Goal: Transaction & Acquisition: Download file/media

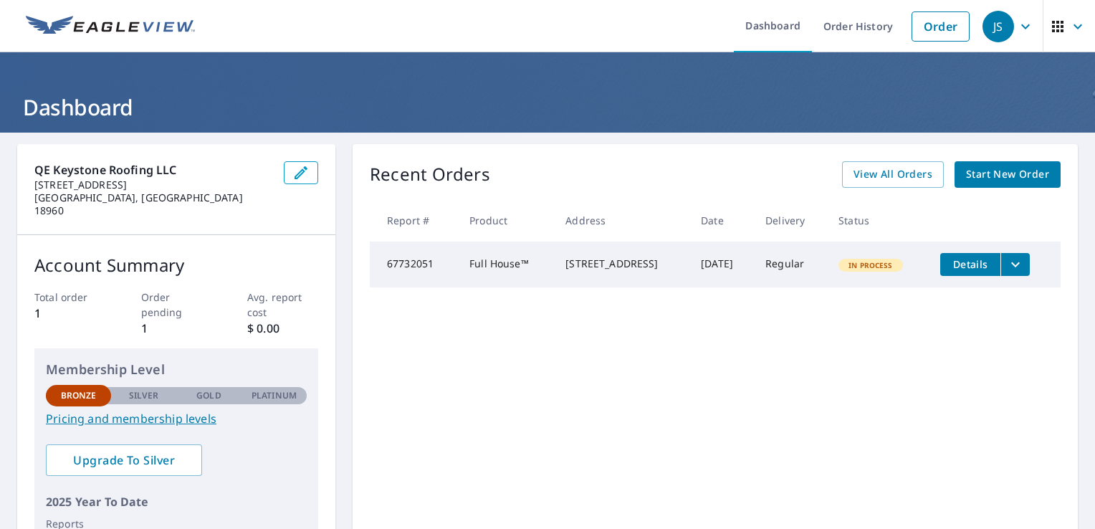
click at [972, 266] on span "Details" at bounding box center [970, 264] width 43 height 14
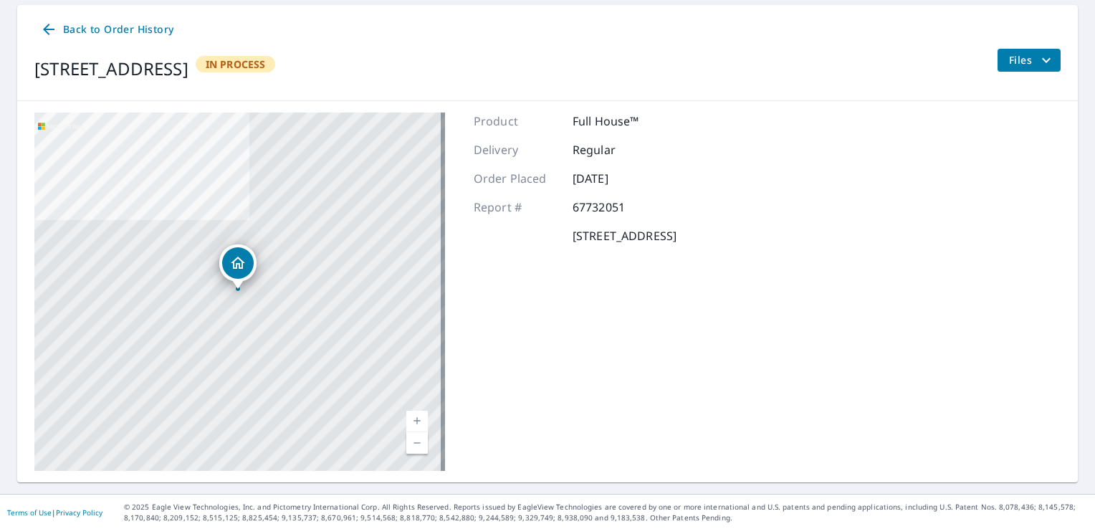
scroll to position [74, 0]
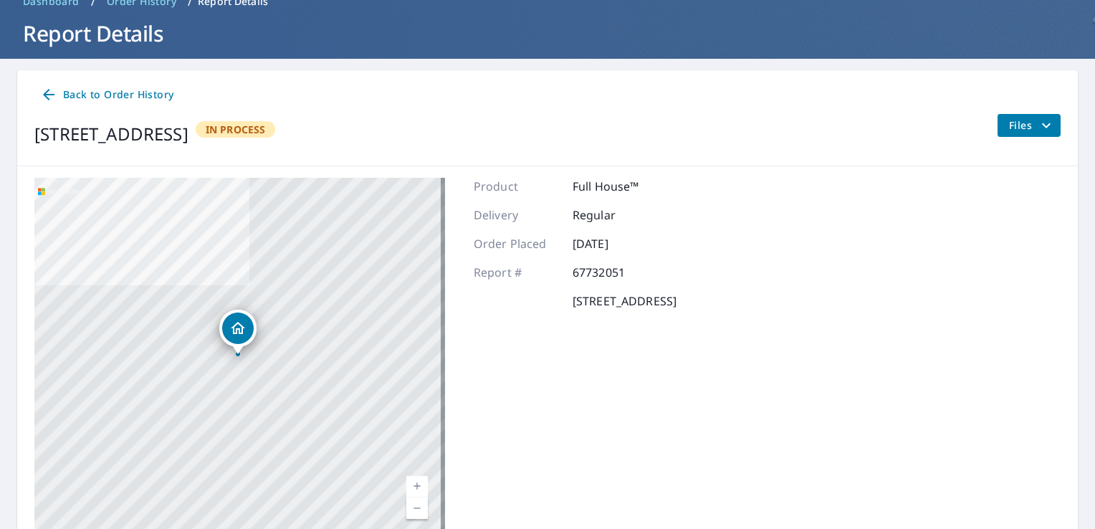
click at [275, 148] on div "103 Mendham Dr North Wales, PA 19454 In Process" at bounding box center [154, 134] width 241 height 40
click at [276, 121] on div "In Process" at bounding box center [236, 129] width 80 height 16
click at [97, 95] on span "Back to Order History" at bounding box center [106, 95] width 133 height 18
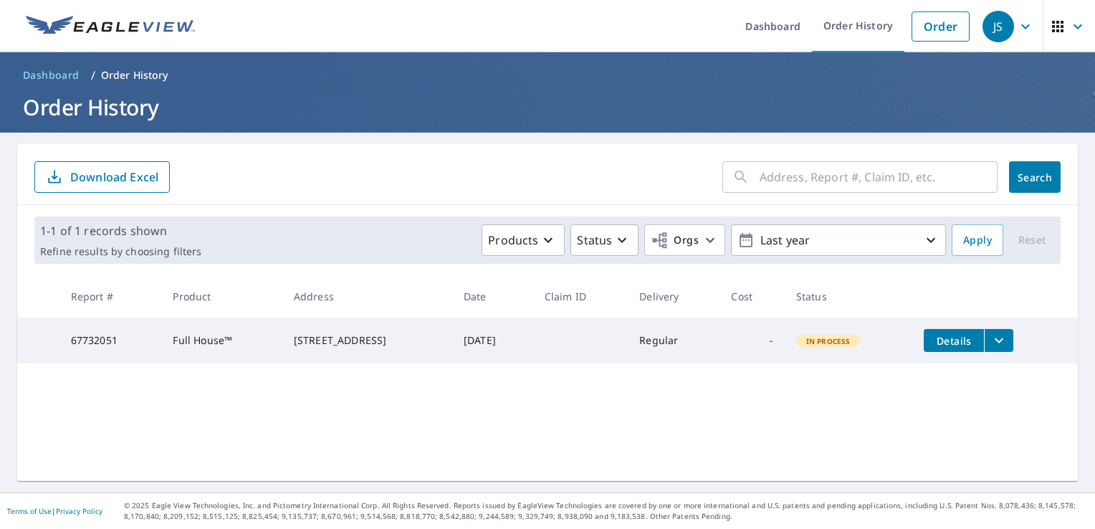
click at [320, 343] on div "103 Mendham Dr North Wales, PA 19454" at bounding box center [367, 340] width 147 height 14
click at [1002, 345] on icon "filesDropdownBtn-67732051" at bounding box center [998, 340] width 17 height 17
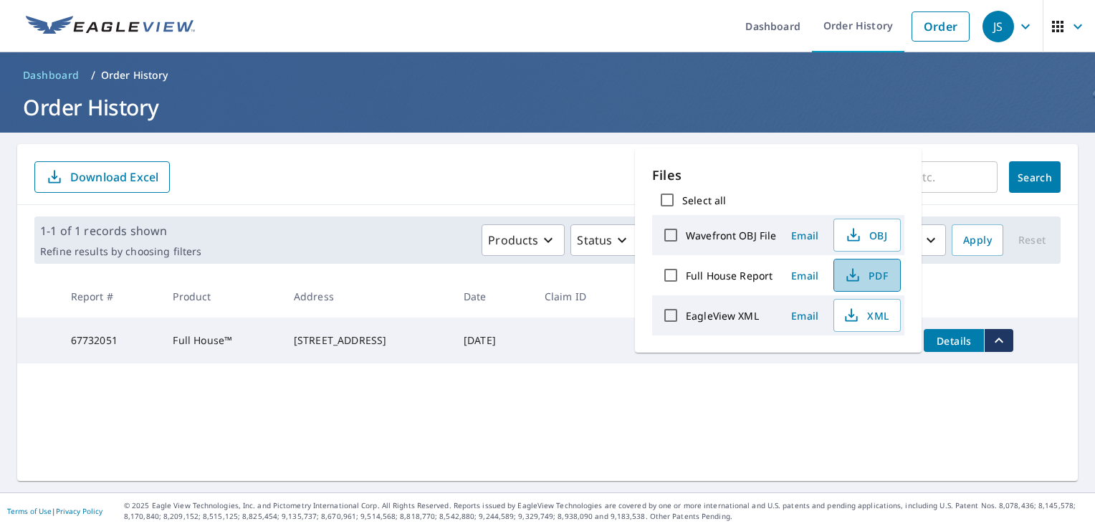
click at [857, 264] on button "PDF" at bounding box center [866, 275] width 67 height 33
